Goal: Feedback & Contribution: Contribute content

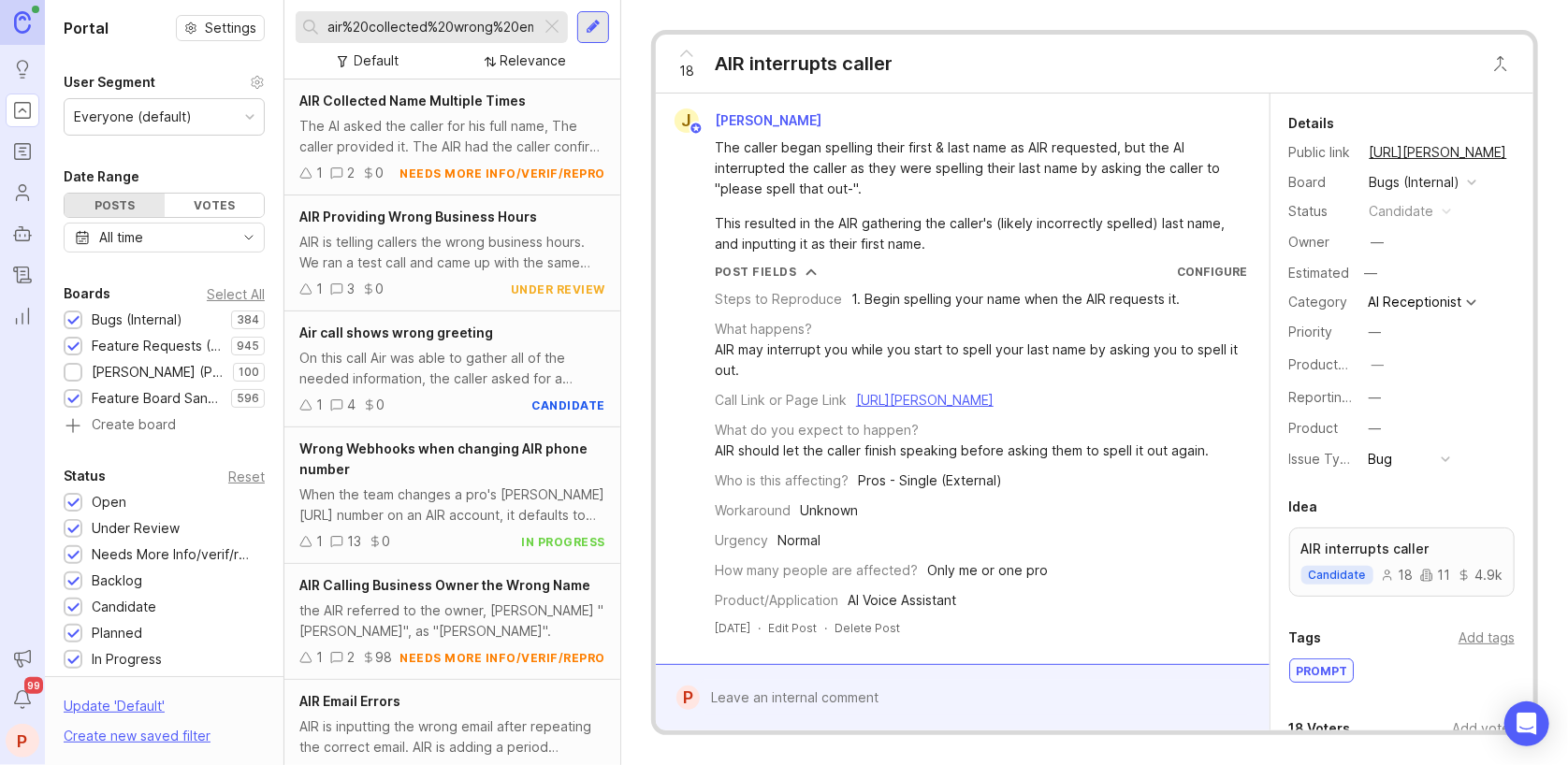
click at [593, 21] on div at bounding box center [593, 26] width 15 height 17
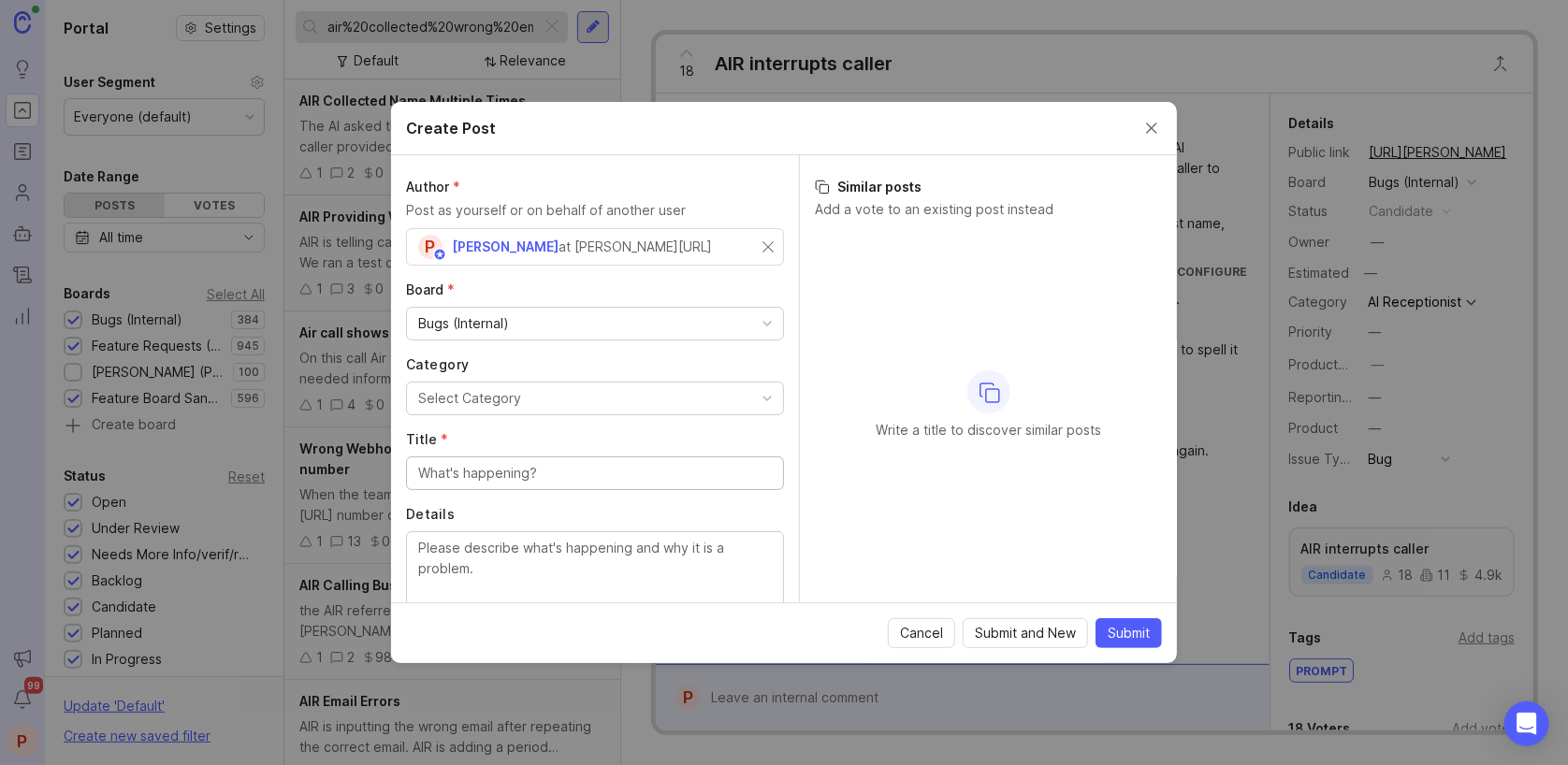
click at [514, 321] on div "Bugs (Internal)" at bounding box center [595, 324] width 376 height 32
click at [540, 394] on button "Select Category" at bounding box center [595, 399] width 378 height 34
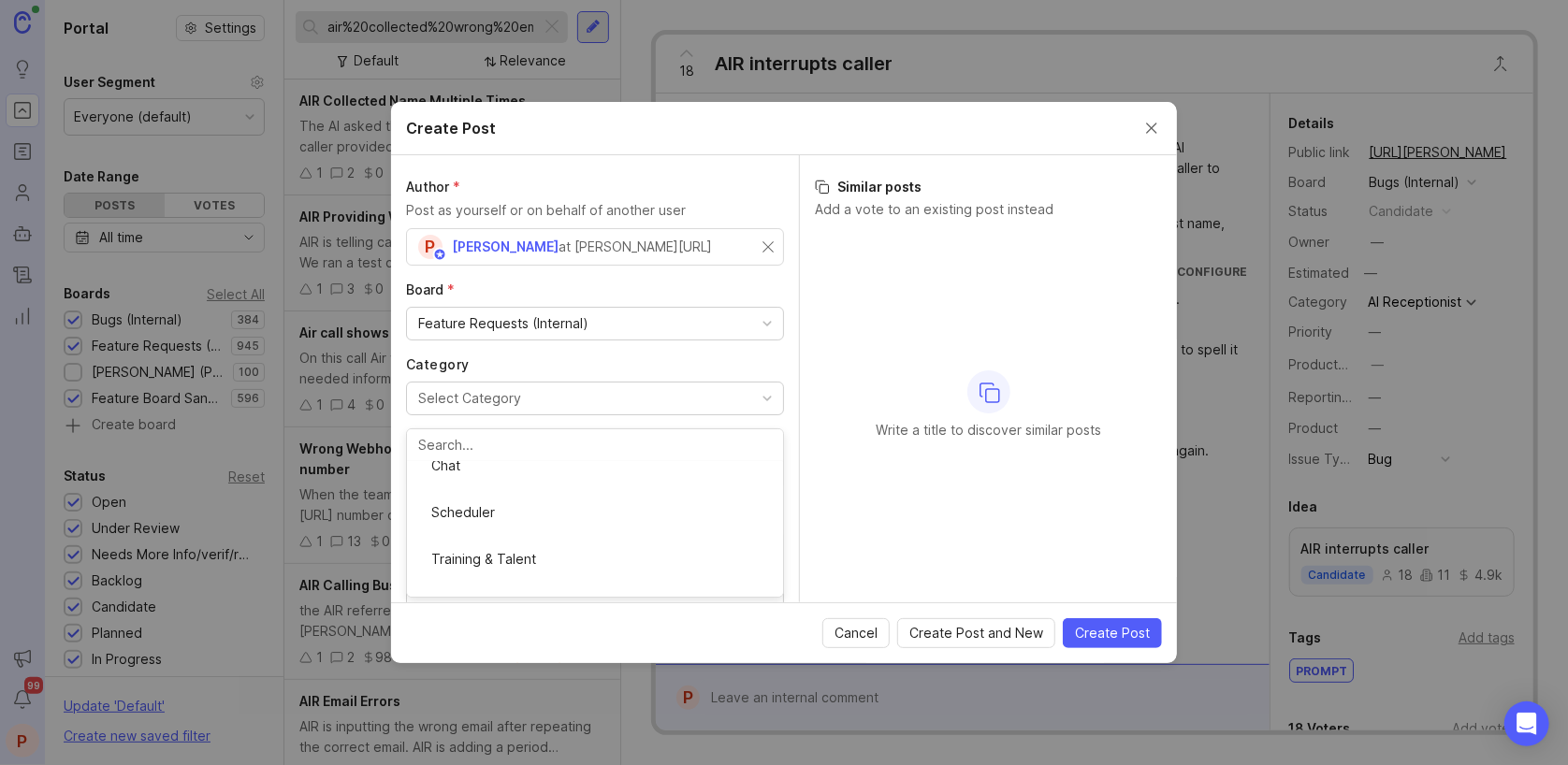
scroll to position [125, 0]
click at [499, 480] on input "Title *" at bounding box center [594, 473] width 354 height 20
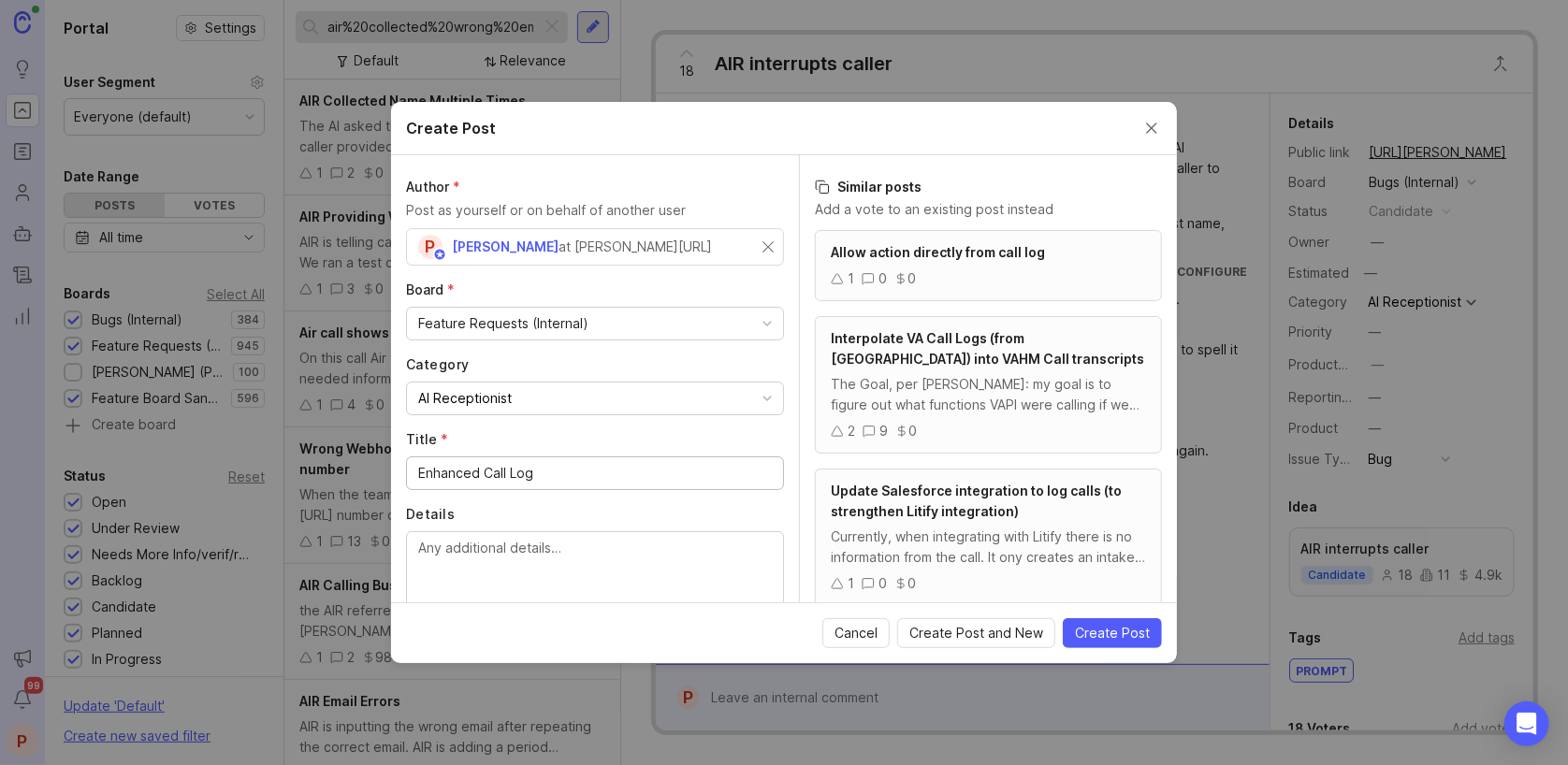
type input "Enhanced Call Log"
click at [547, 549] on textarea "Details" at bounding box center [594, 568] width 354 height 61
paste textarea "Is it possible to add a notes column or a checkbox after "actions taken" on the…"
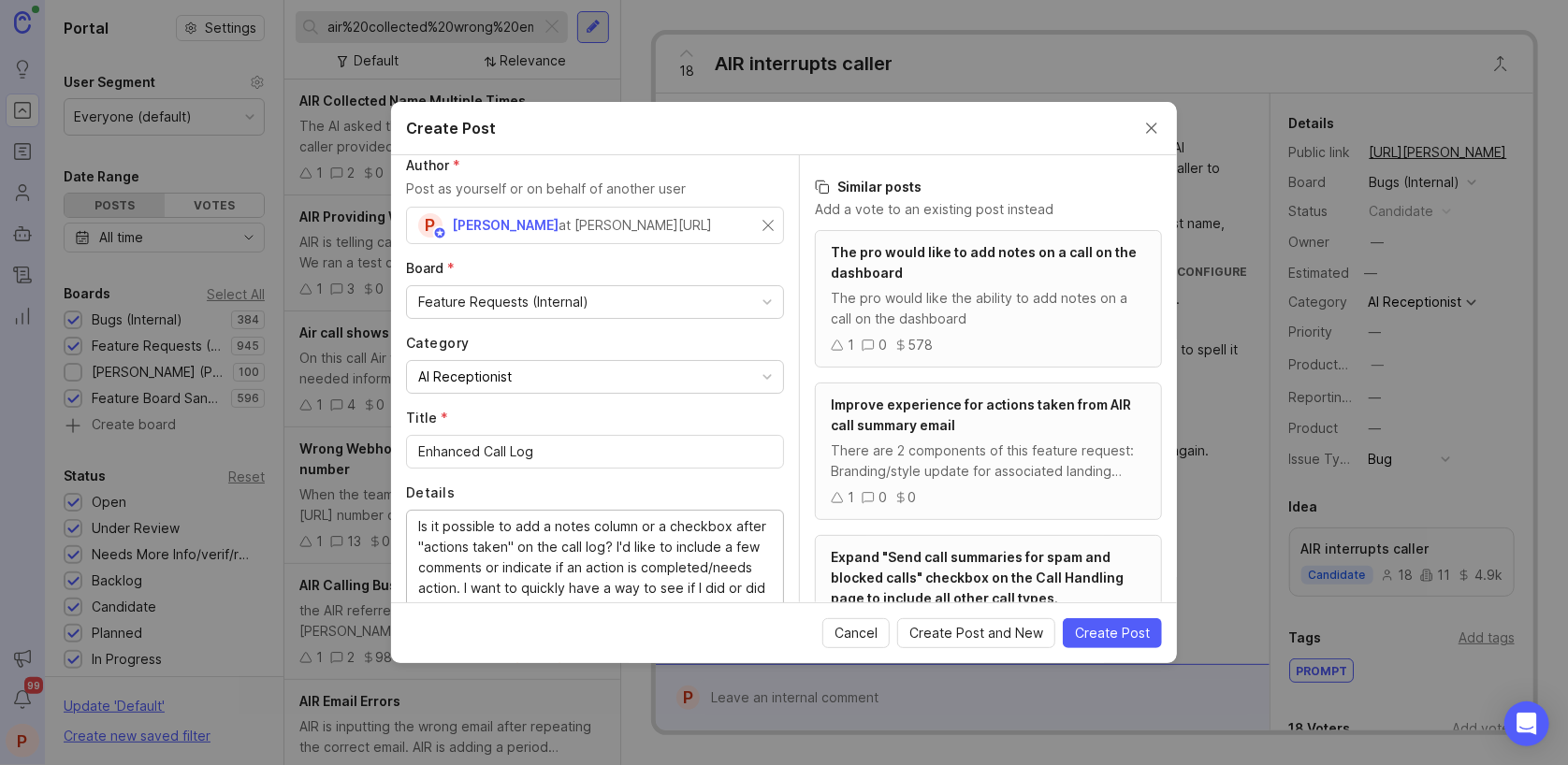
scroll to position [0, 0]
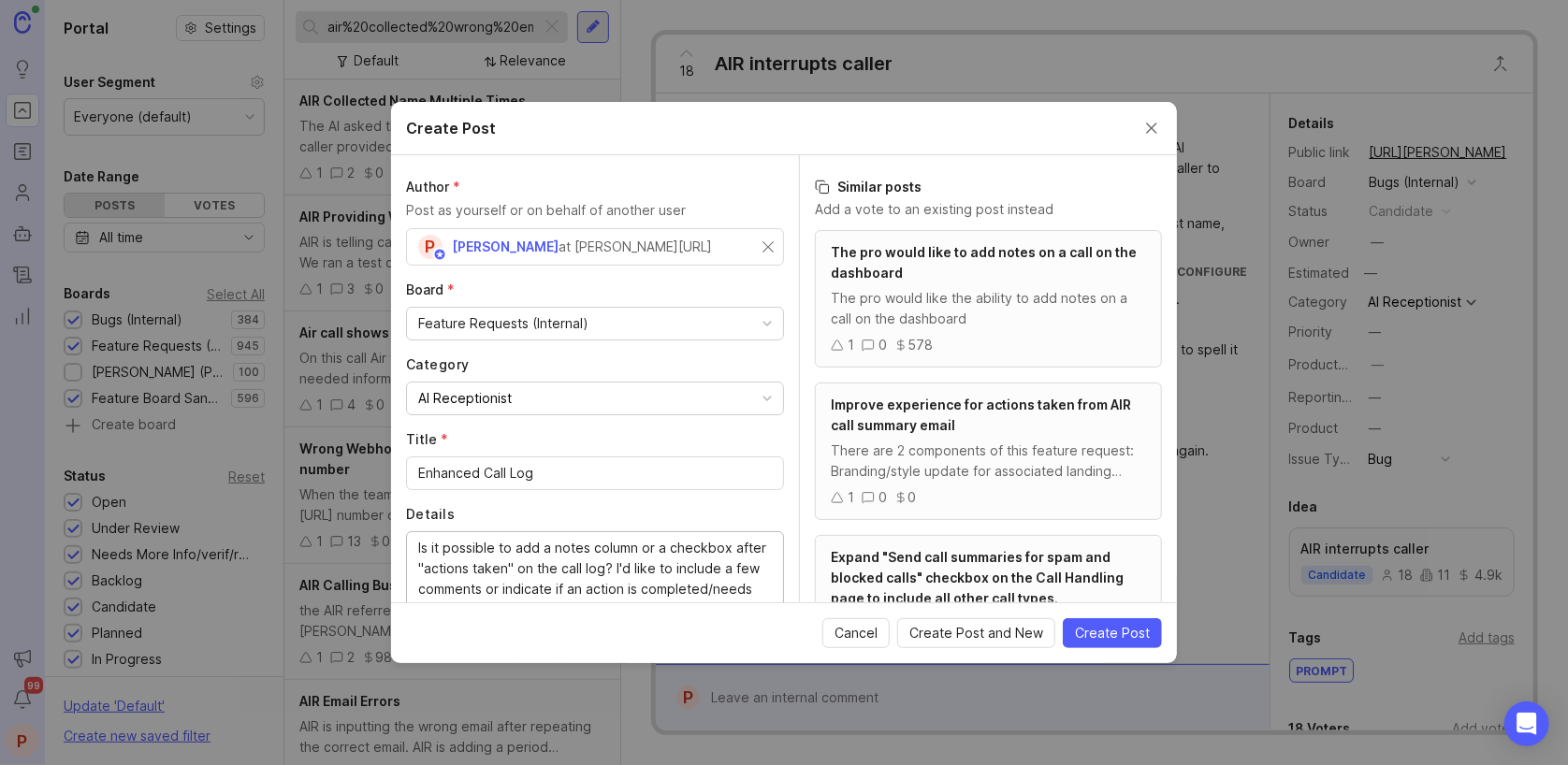
type textarea "Is it possible to add a notes column or a checkbox after "actions taken" on the…"
click at [472, 474] on input "Enhanced Call Log" at bounding box center [594, 473] width 354 height 20
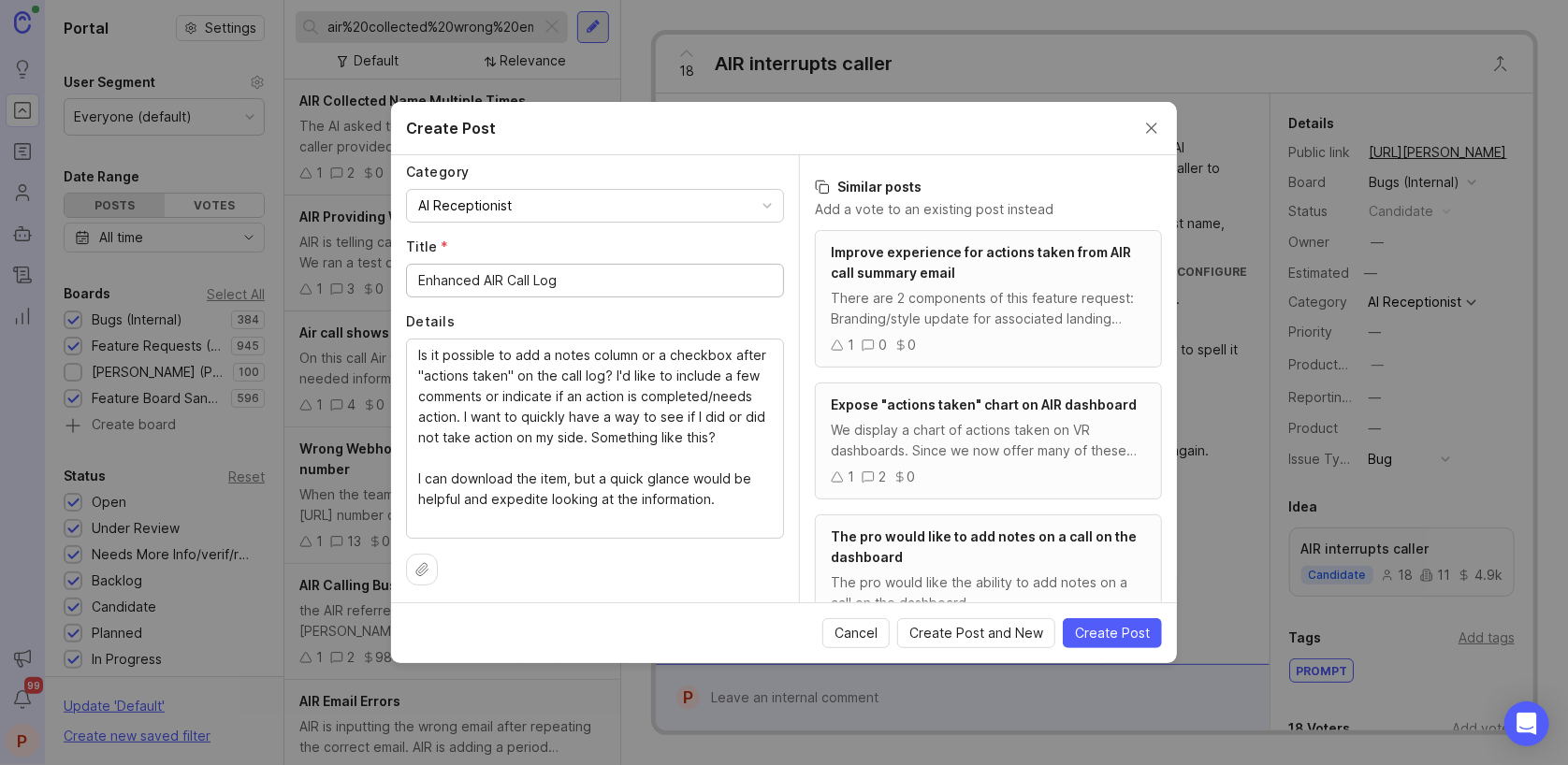
scroll to position [198, 0]
type input "Enhanced AIR Call Log"
click at [1105, 630] on span "Create Post" at bounding box center [1112, 632] width 75 height 19
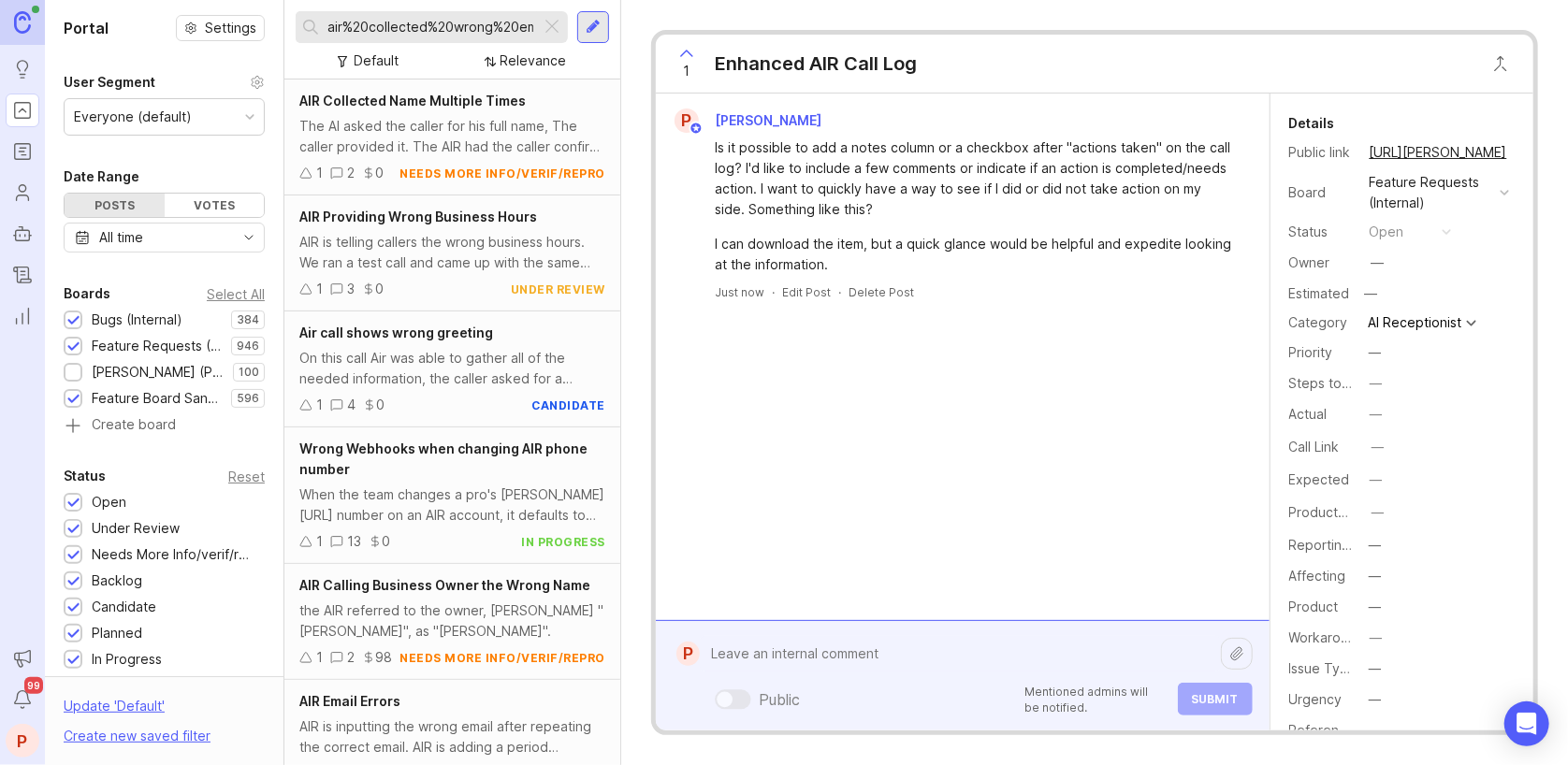
click at [947, 705] on div "Public Mentioned admins will be notified. Submit" at bounding box center [975, 676] width 553 height 80
paste textarea "[URL][PERSON_NAME]"
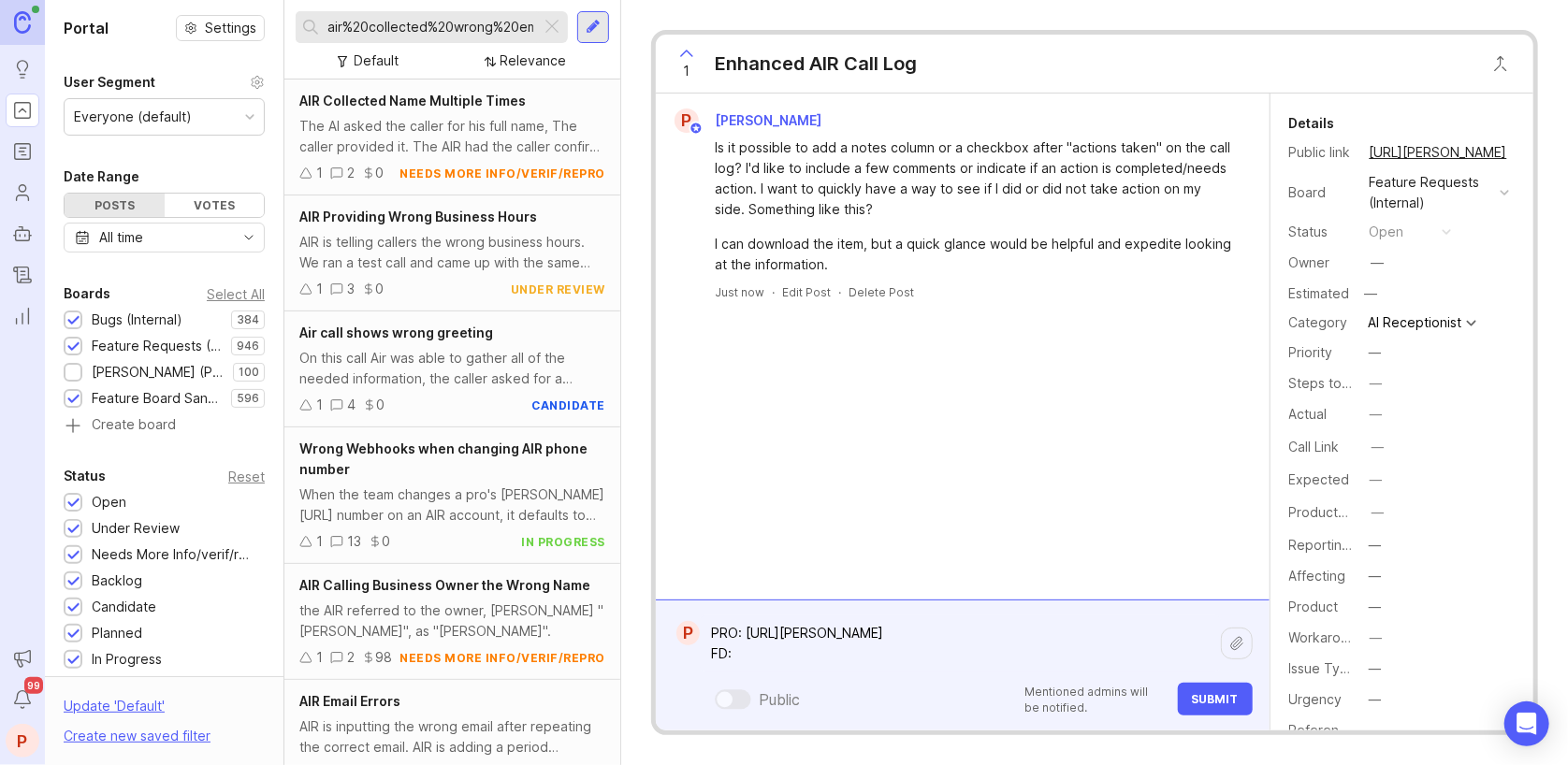
paste textarea "[URL][PERSON_NAME][DOMAIN_NAME]"
type textarea "PRO: [URL][PERSON_NAME] FD: [URL][PERSON_NAME][DOMAIN_NAME]"
click at [1223, 695] on span "Submit" at bounding box center [1215, 699] width 47 height 14
